Goal: Information Seeking & Learning: Learn about a topic

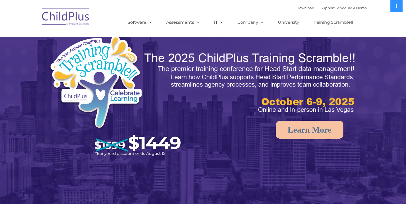
select select "MEDIUM"
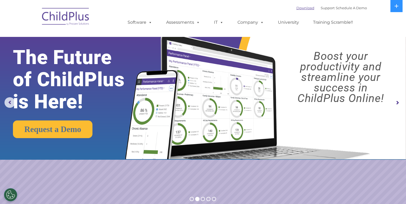
click at [296, 8] on link "Download" at bounding box center [305, 8] width 18 height 4
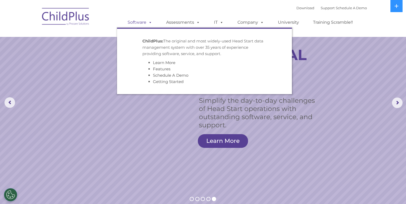
click at [136, 23] on link "Software" at bounding box center [139, 22] width 35 height 11
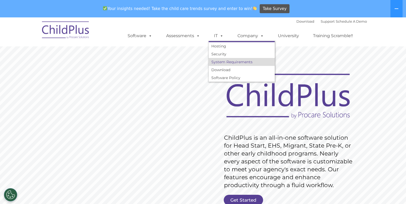
click at [220, 63] on link "System Requirements" at bounding box center [241, 62] width 66 height 8
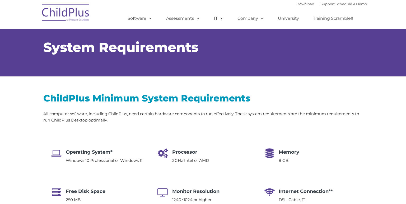
select select "MEDIUM"
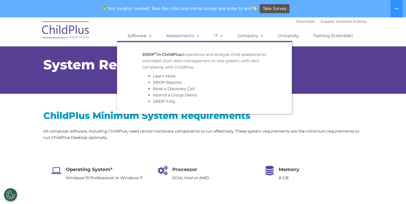
click at [181, 37] on link "Assessments" at bounding box center [183, 36] width 44 height 11
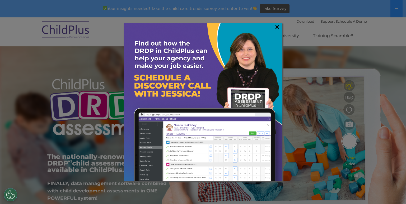
click at [277, 26] on link "×" at bounding box center [277, 26] width 6 height 5
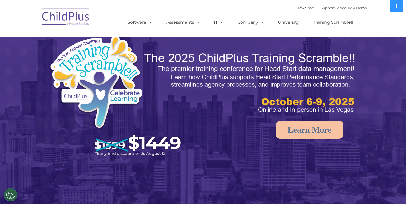
select select "MEDIUM"
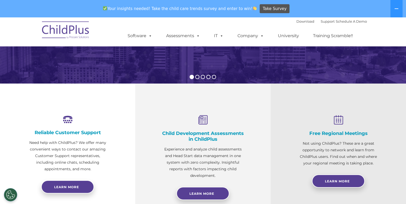
scroll to position [160, 0]
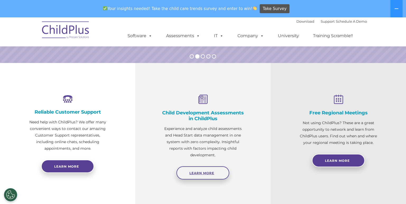
click at [209, 173] on span "Learn More" at bounding box center [201, 173] width 25 height 4
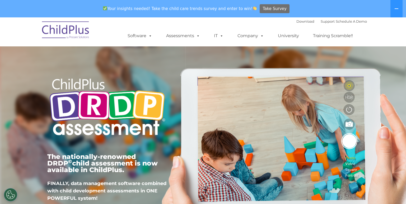
click at [266, 9] on span "Take Survey" at bounding box center [275, 8] width 24 height 9
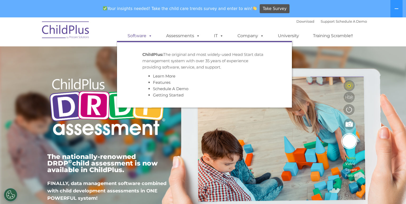
click at [141, 36] on link "Software" at bounding box center [139, 36] width 35 height 11
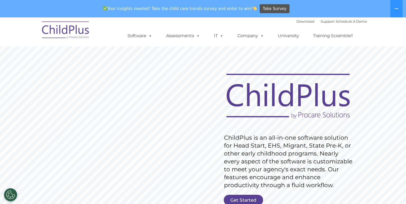
drag, startPoint x: 141, startPoint y: 98, endPoint x: 132, endPoint y: 160, distance: 61.9
click at [132, 159] on rs-slide "Request Pricing ChildPlus is an all-in-one software solution for Head Start, EH…" at bounding box center [203, 154] width 406 height 237
drag, startPoint x: 132, startPoint y: 160, endPoint x: 100, endPoint y: 218, distance: 66.1
click at [402, 10] on button at bounding box center [396, 8] width 12 height 17
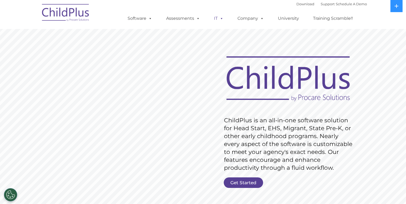
click at [214, 20] on link "IT" at bounding box center [218, 18] width 20 height 11
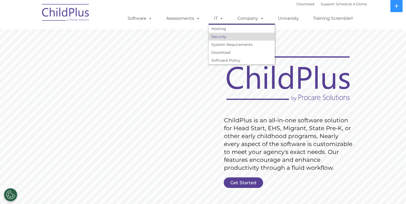
click at [216, 40] on link "Security" at bounding box center [241, 37] width 66 height 8
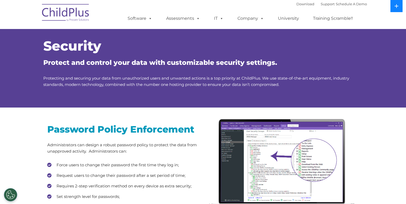
click at [395, 12] on button at bounding box center [396, 6] width 12 height 12
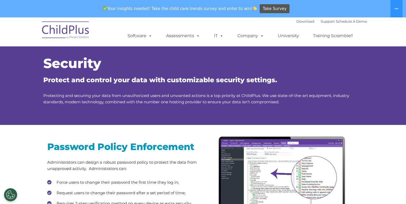
click at [378, 184] on div "Password Policy Enforcement Administrators can design a robust password policy …" at bounding box center [203, 201] width 406 height 153
click at [375, 183] on div "Password Policy Enforcement Administrators can design a robust password policy …" at bounding box center [203, 201] width 406 height 153
